Goal: Navigation & Orientation: Go to known website

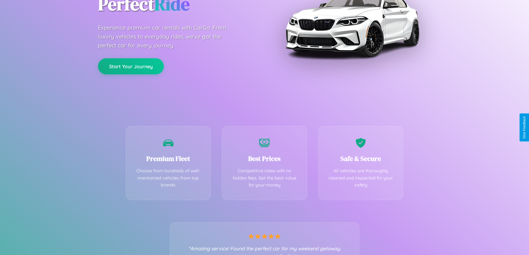
scroll to position [110, 0]
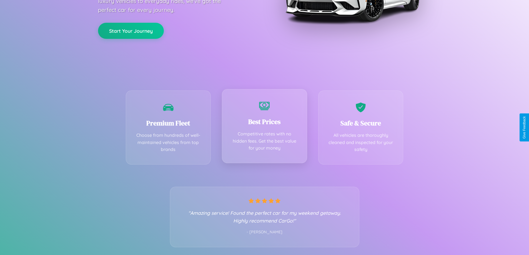
click at [265, 128] on div "Best Prices Competitive rates with no hidden fees. Get the best value for your …" at bounding box center [264, 126] width 85 height 74
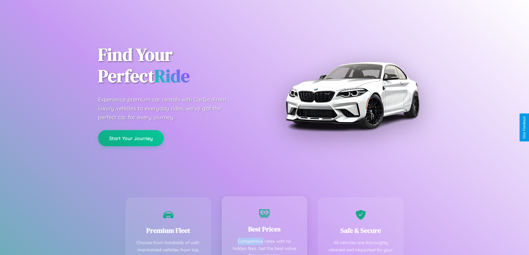
scroll to position [0, 0]
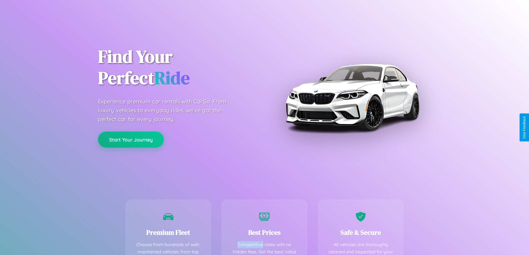
click at [131, 140] on button "Start Your Journey" at bounding box center [131, 140] width 66 height 16
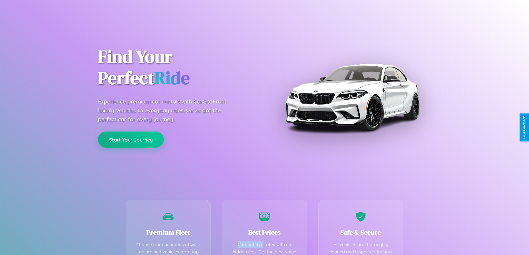
click at [131, 140] on button "Start Your Journey" at bounding box center [131, 140] width 66 height 16
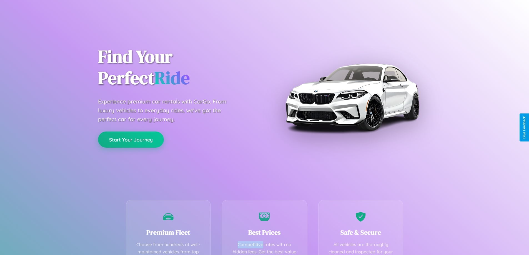
click at [131, 140] on button "Start Your Journey" at bounding box center [131, 140] width 66 height 16
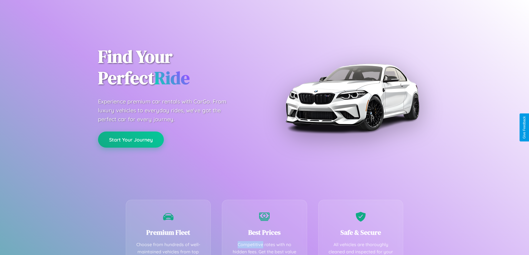
click at [131, 140] on button "Start Your Journey" at bounding box center [131, 140] width 66 height 16
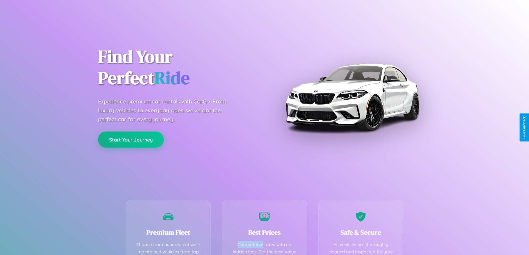
click at [131, 140] on button "Start Your Journey" at bounding box center [131, 140] width 66 height 16
